Goal: Register for event/course

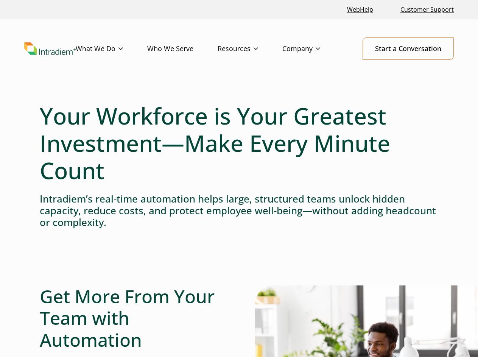
click at [239, 178] on h1 "Your Workforce is Your Greatest Investment—Make Every Minute Count" at bounding box center [239, 143] width 398 height 82
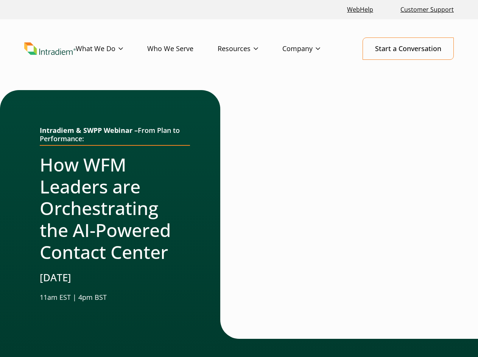
click at [239, 178] on div at bounding box center [229, 214] width 19 height 249
